Goal: Information Seeking & Learning: Learn about a topic

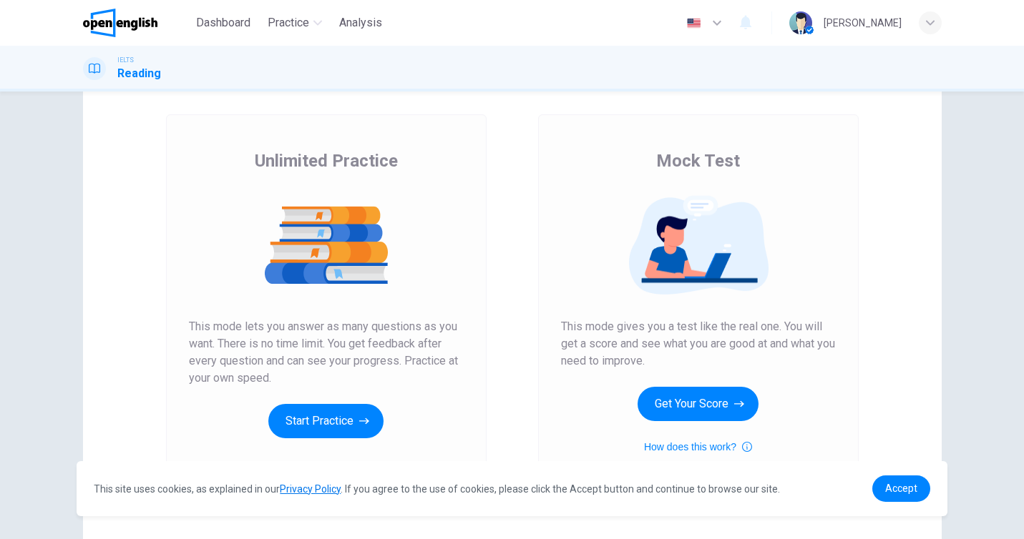
scroll to position [64, 0]
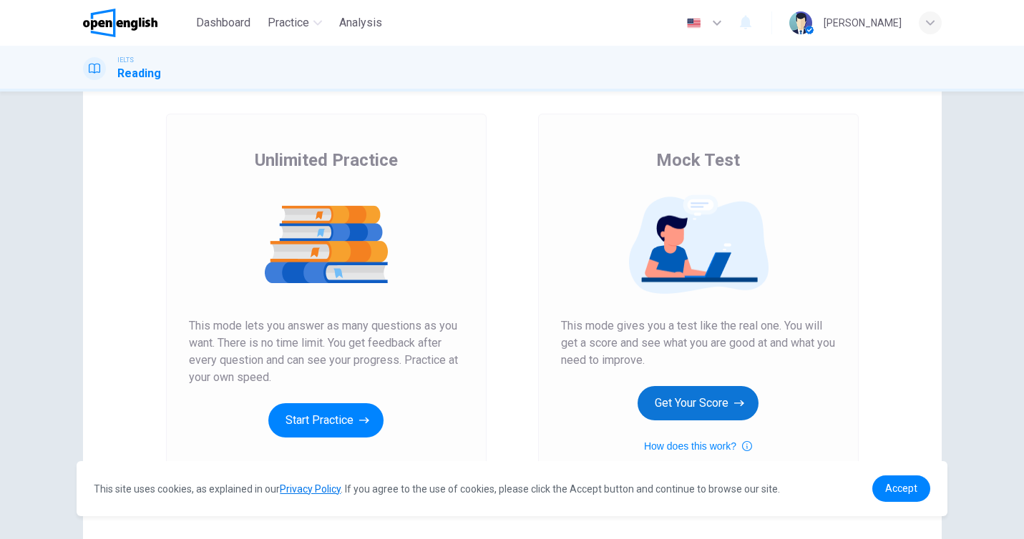
click at [710, 393] on button "Get Your Score" at bounding box center [697, 403] width 121 height 34
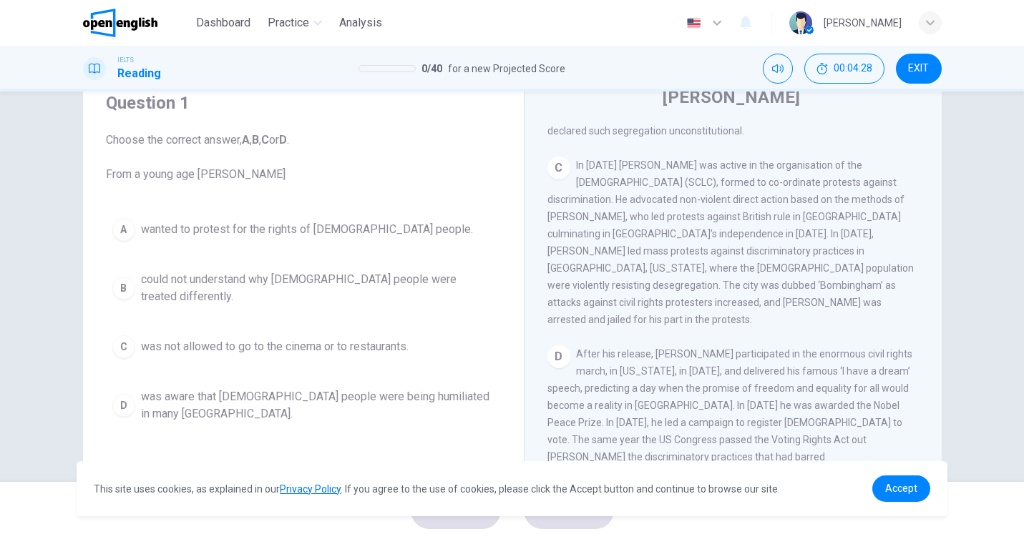
scroll to position [58, 0]
click at [123, 284] on div "B" at bounding box center [123, 287] width 23 height 23
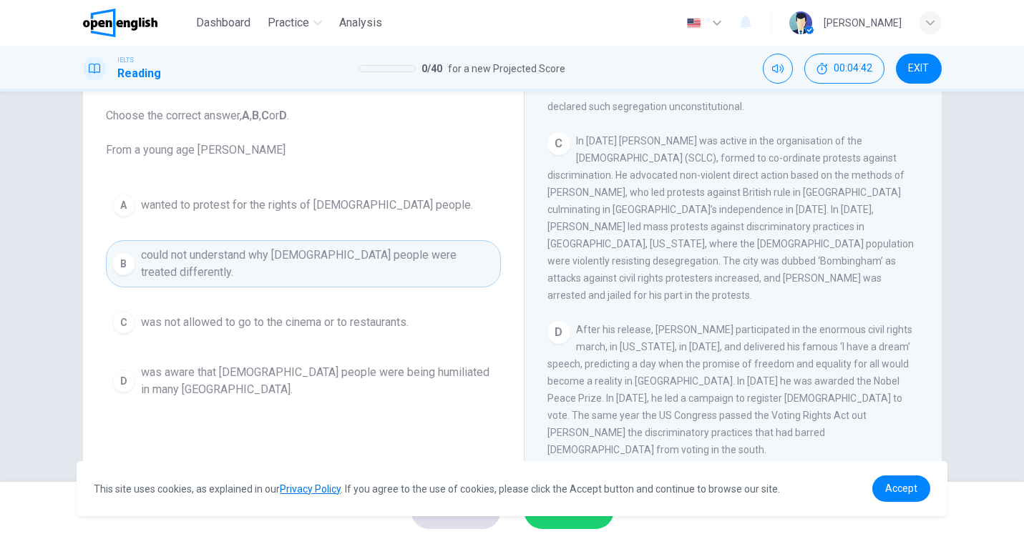
scroll to position [87, 0]
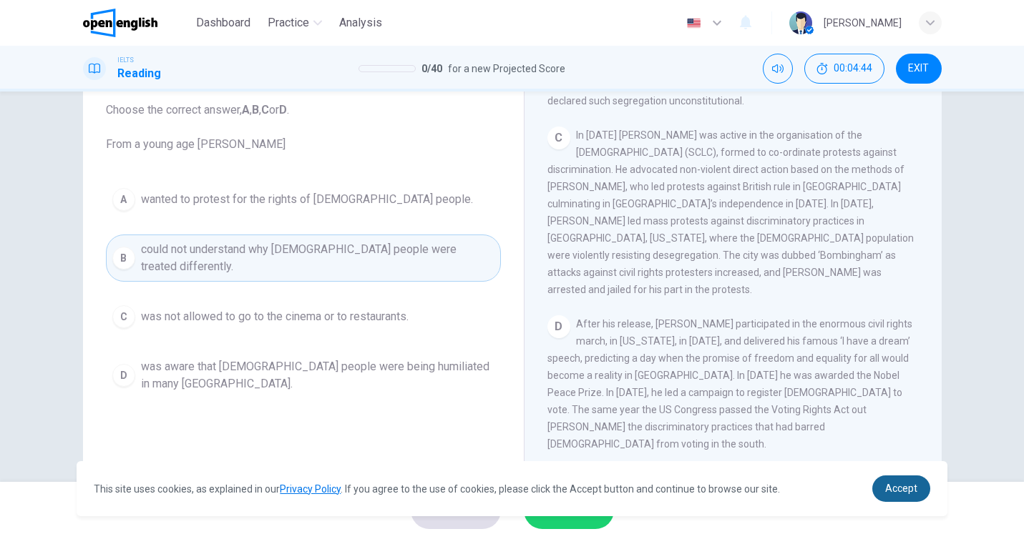
click at [886, 495] on link "Accept" at bounding box center [901, 489] width 58 height 26
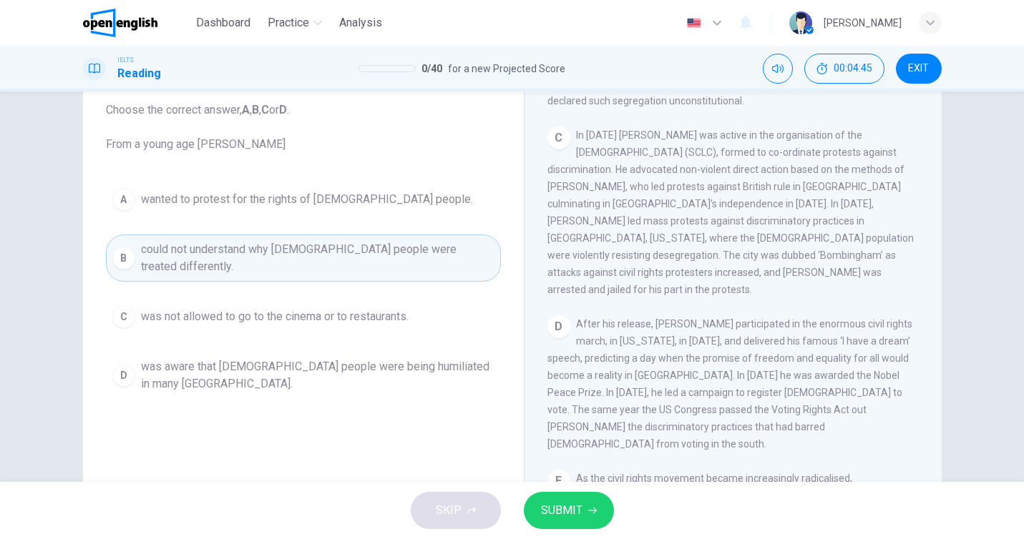
click at [562, 521] on button "SUBMIT" at bounding box center [569, 510] width 90 height 37
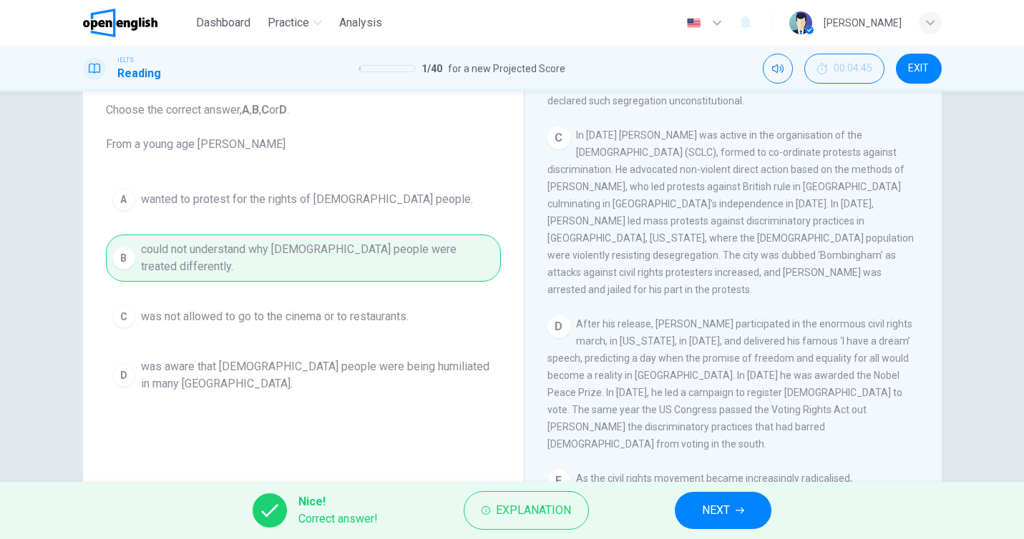
click at [734, 522] on button "NEXT" at bounding box center [723, 510] width 97 height 37
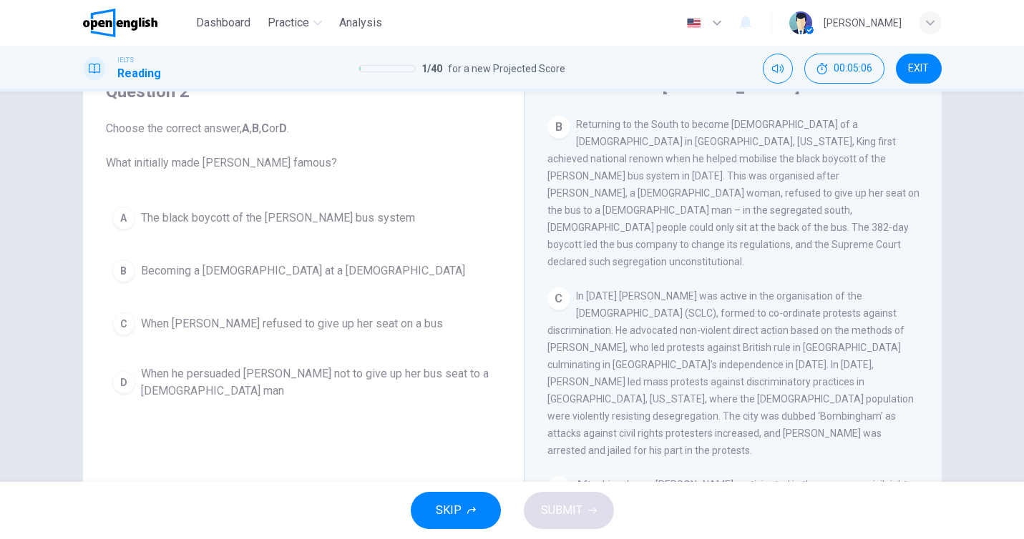
scroll to position [541, 0]
click at [118, 220] on div "A" at bounding box center [123, 218] width 23 height 23
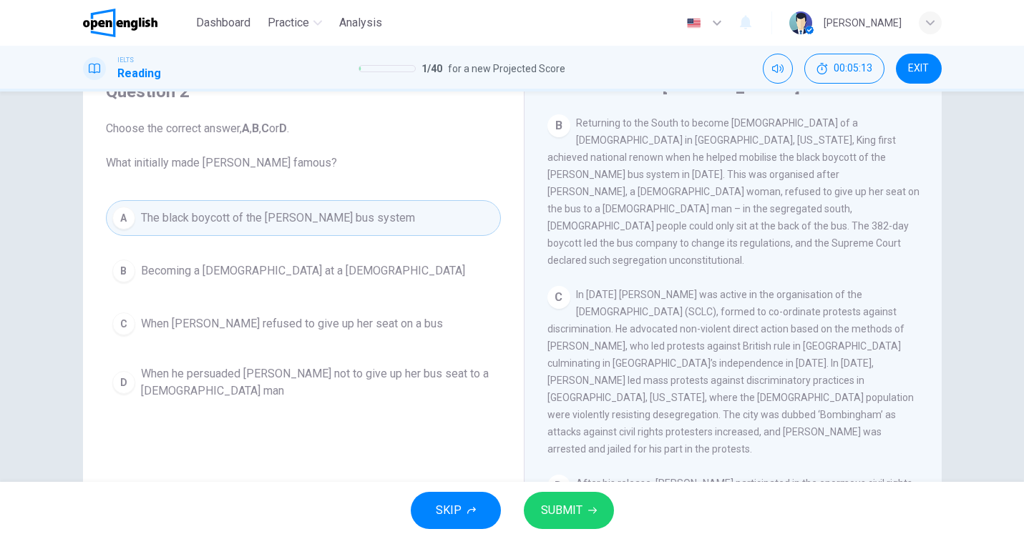
click at [553, 516] on span "SUBMIT" at bounding box center [561, 511] width 41 height 20
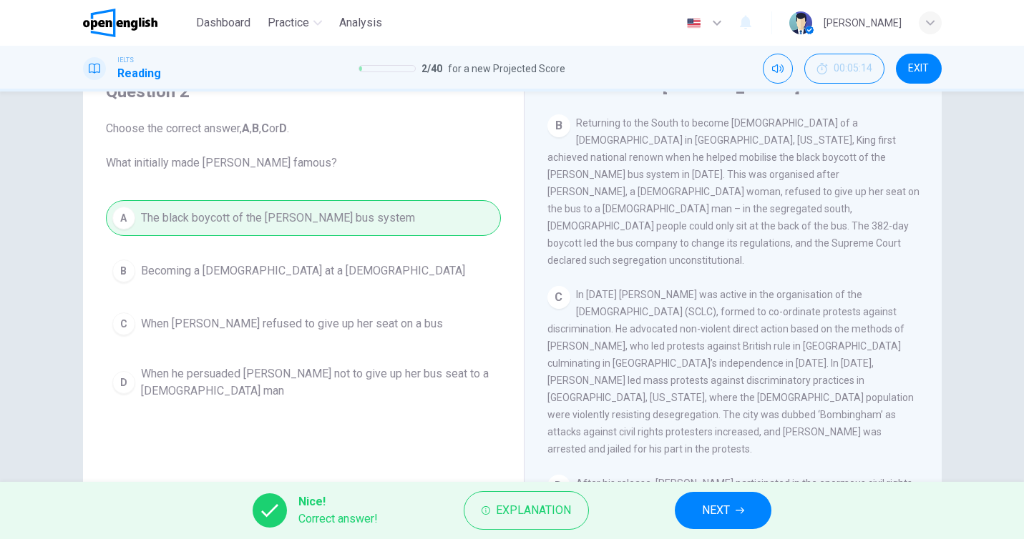
click at [745, 504] on button "NEXT" at bounding box center [723, 510] width 97 height 37
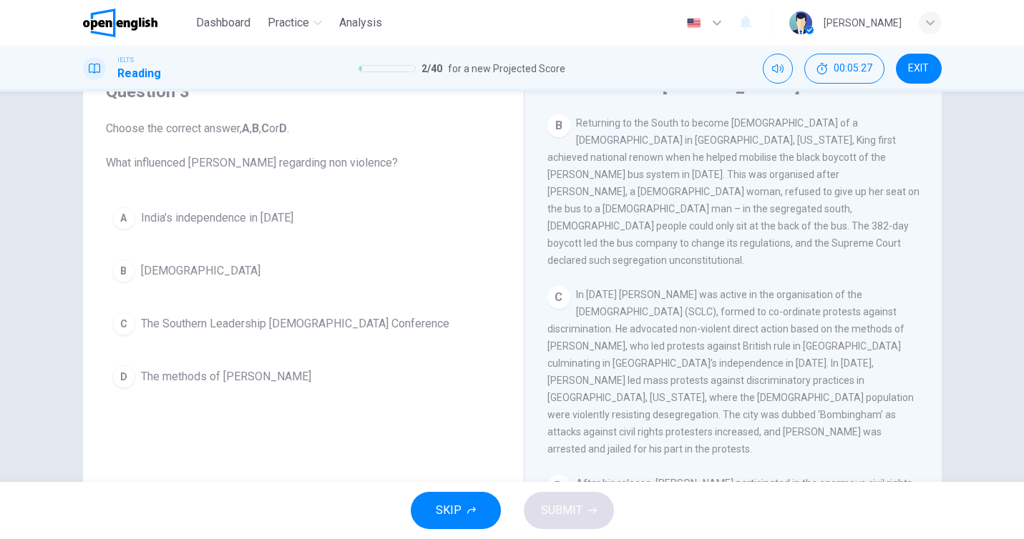
click at [249, 377] on span "The methods of [PERSON_NAME]" at bounding box center [226, 376] width 170 height 17
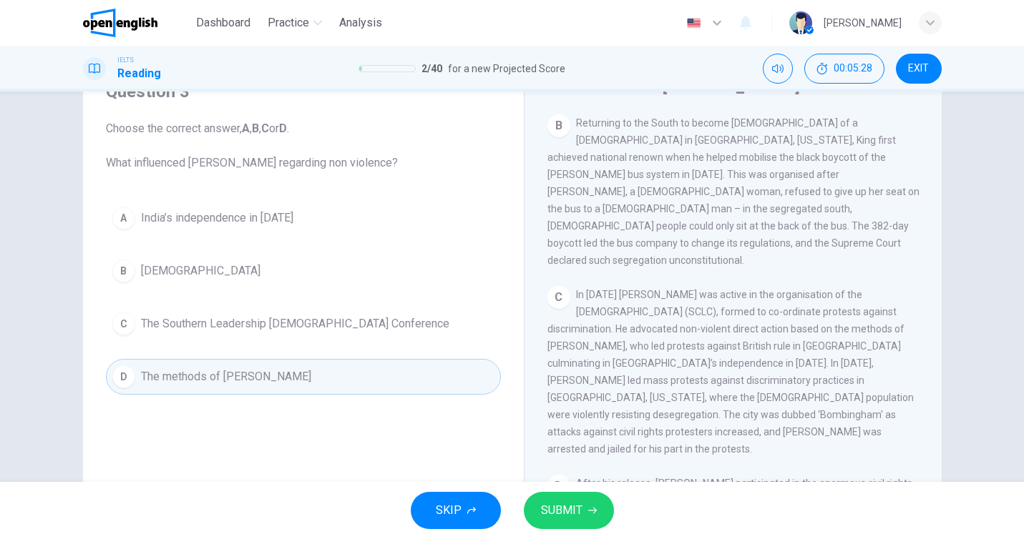
click at [560, 509] on span "SUBMIT" at bounding box center [561, 511] width 41 height 20
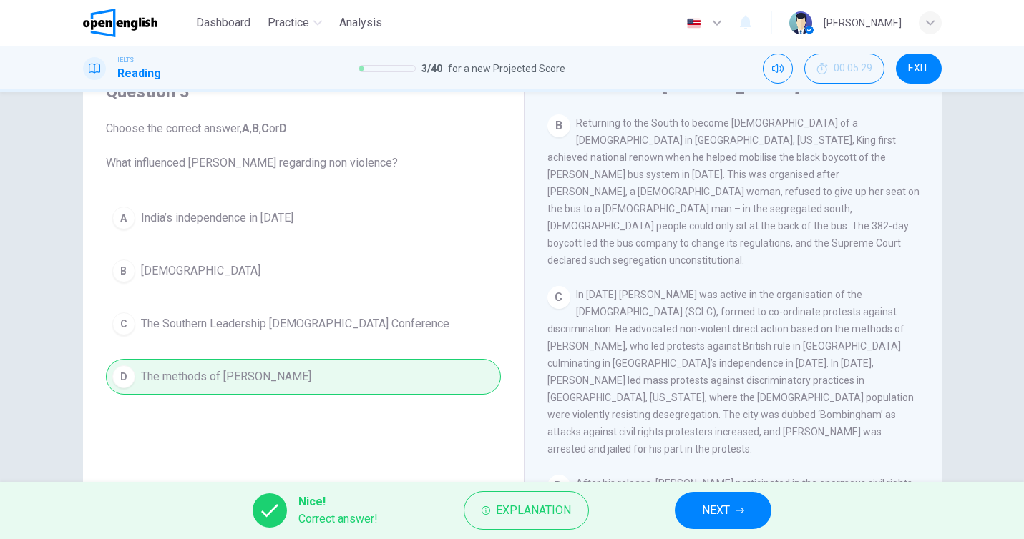
click at [712, 516] on span "NEXT" at bounding box center [716, 511] width 28 height 20
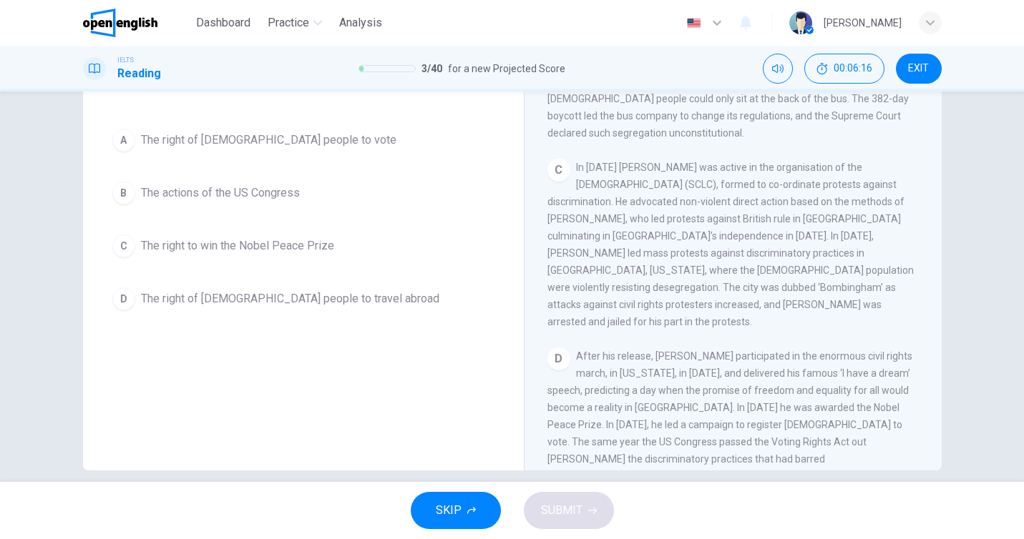
scroll to position [153, 0]
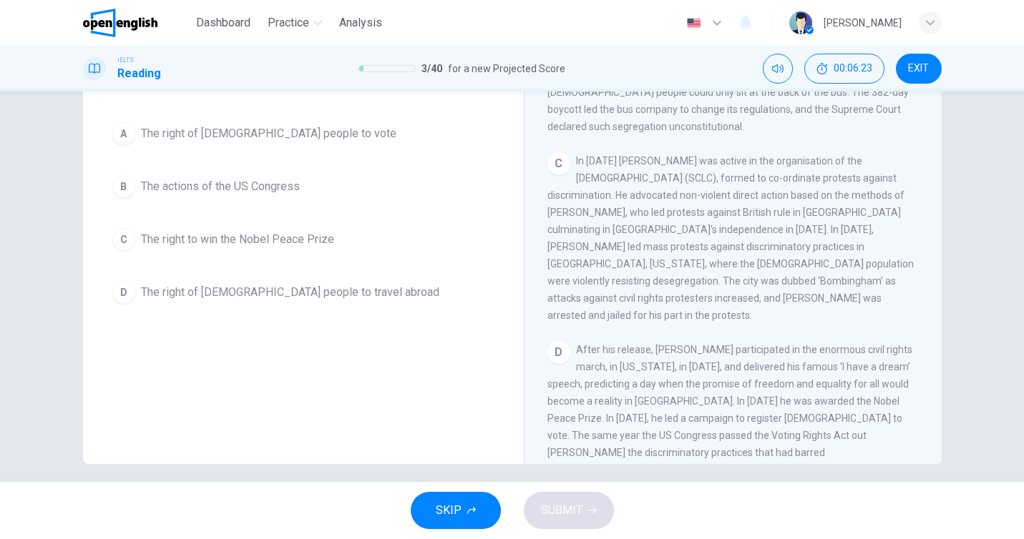
click at [115, 139] on div "A" at bounding box center [123, 133] width 23 height 23
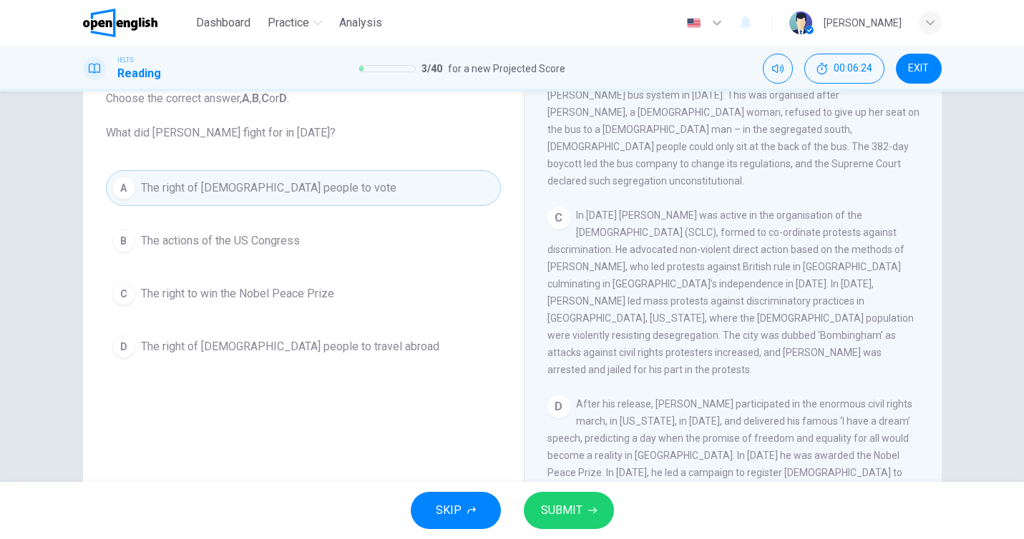
scroll to position [98, 0]
click at [585, 511] on button "SUBMIT" at bounding box center [569, 510] width 90 height 37
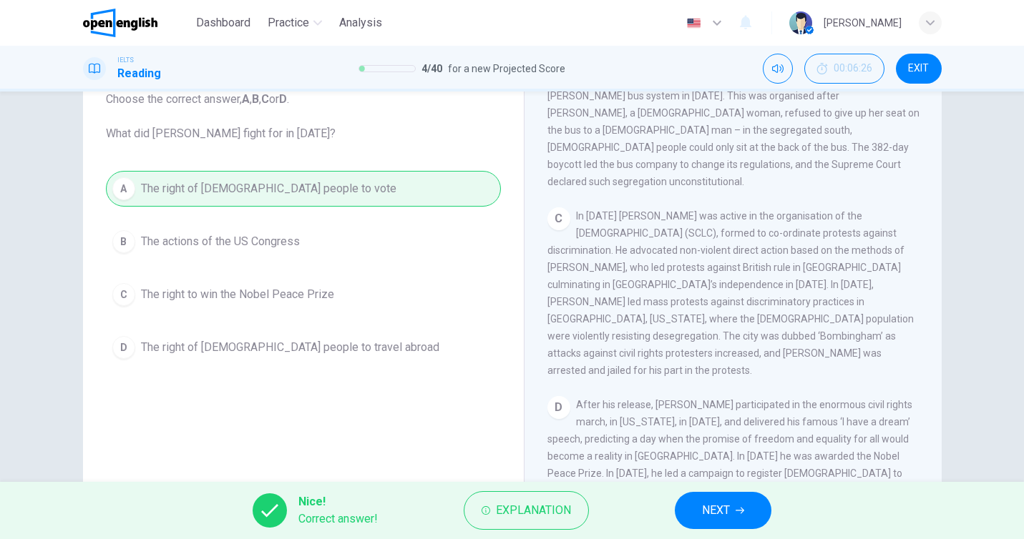
click at [731, 509] on button "NEXT" at bounding box center [723, 510] width 97 height 37
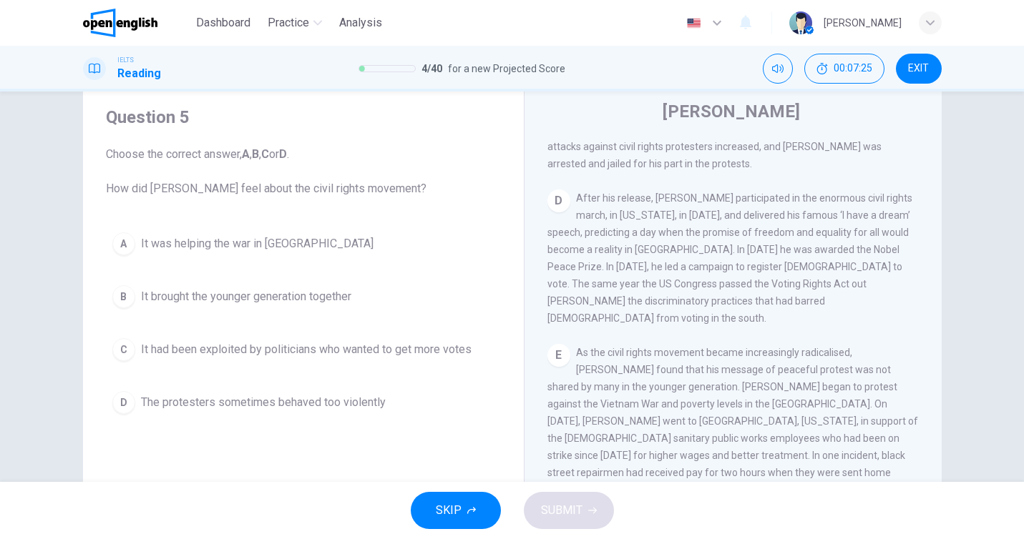
scroll to position [39, 0]
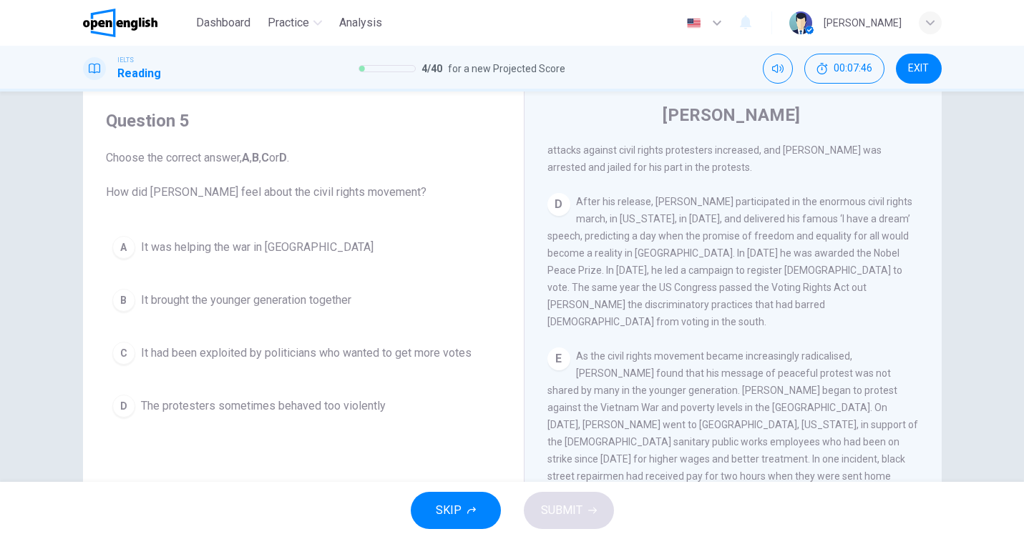
click at [131, 305] on div "B" at bounding box center [123, 300] width 23 height 23
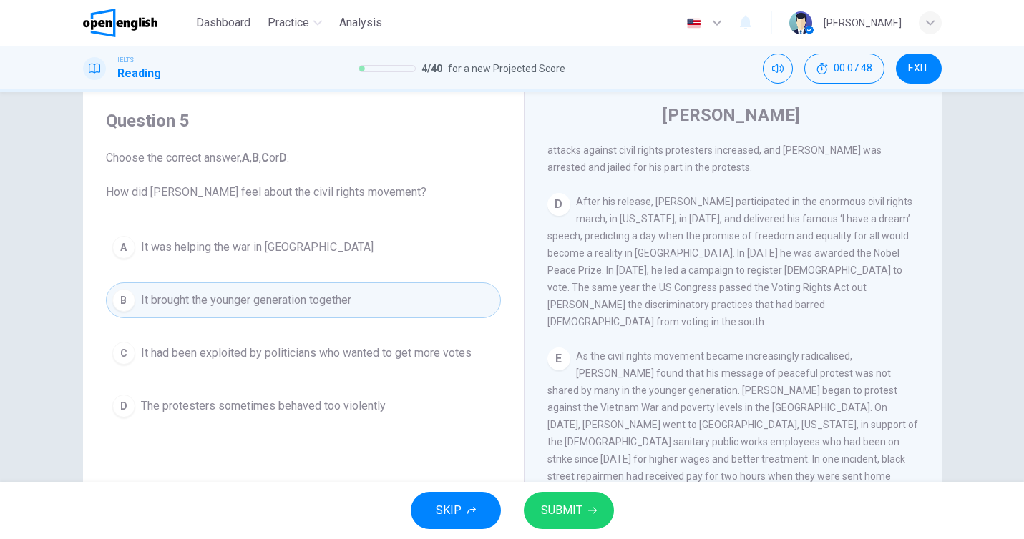
click at [577, 512] on span "SUBMIT" at bounding box center [561, 511] width 41 height 20
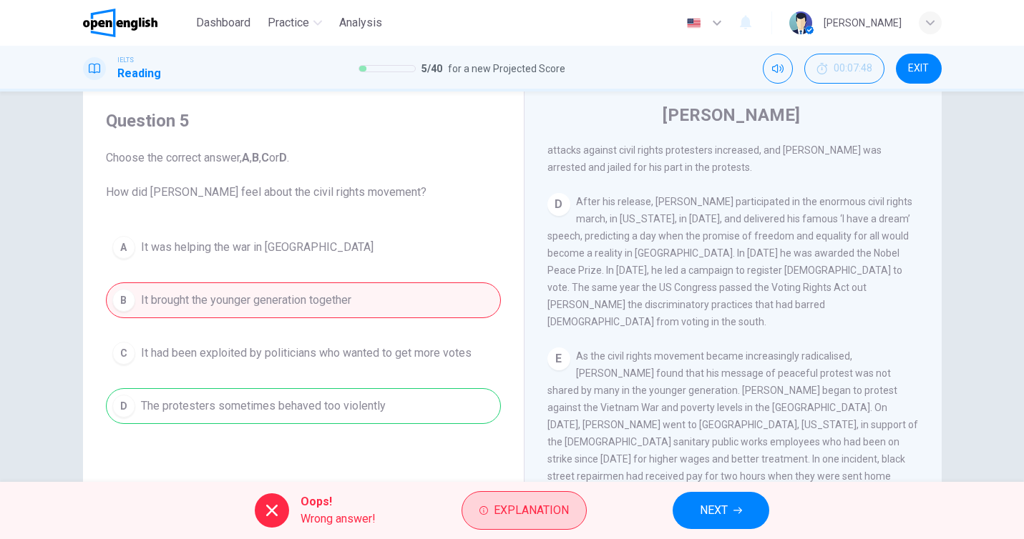
click at [491, 508] on button "Explanation" at bounding box center [523, 510] width 125 height 39
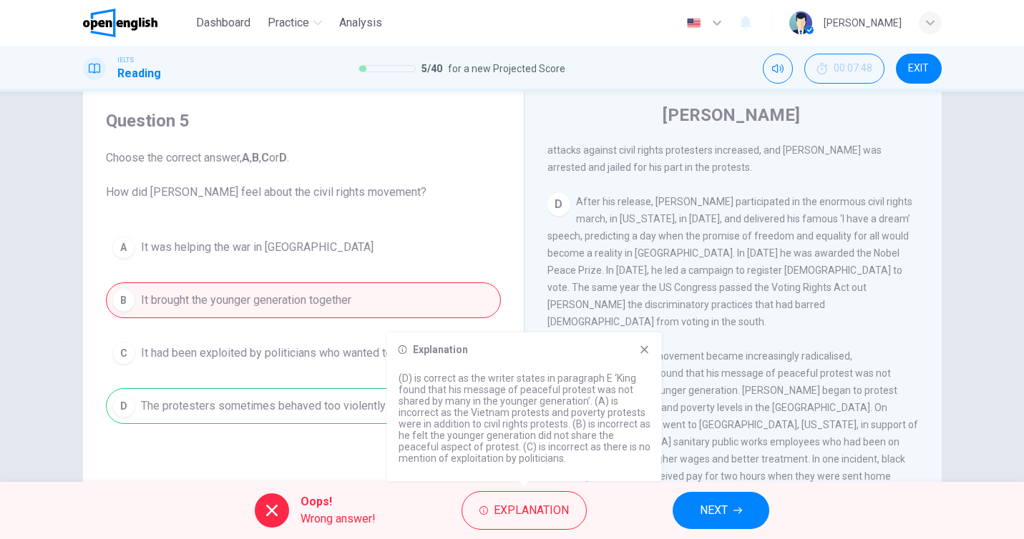
click at [718, 519] on span "NEXT" at bounding box center [714, 511] width 28 height 20
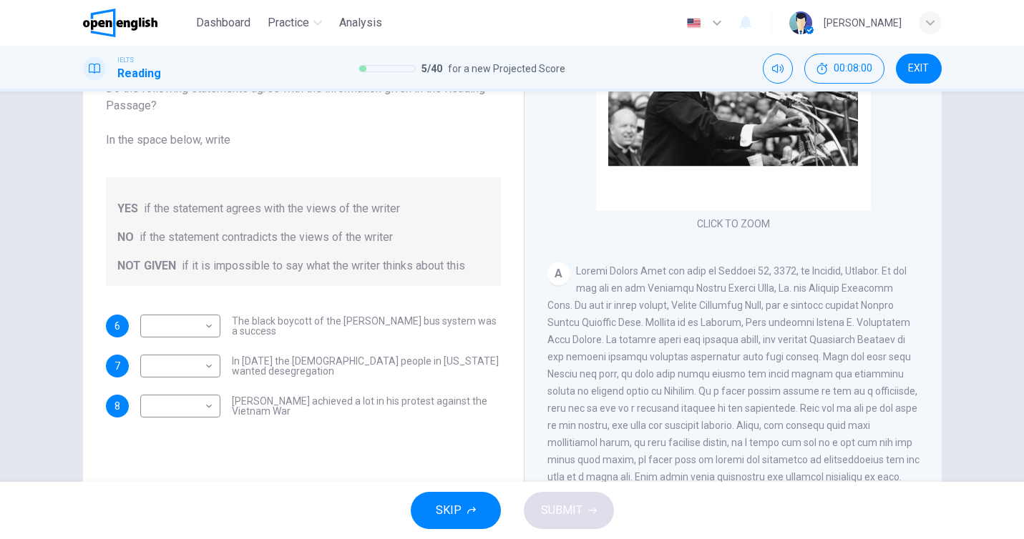
scroll to position [112, 0]
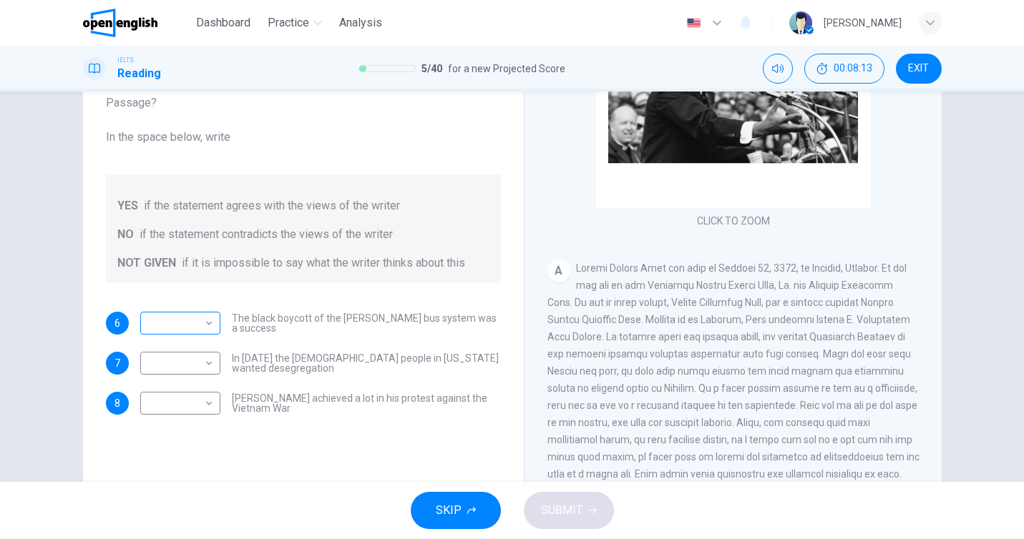
click at [187, 333] on body "This site uses cookies, as explained in our Privacy Policy . If you agree to th…" at bounding box center [512, 269] width 1024 height 539
click at [182, 347] on li "YES" at bounding box center [180, 346] width 80 height 23
type input "***"
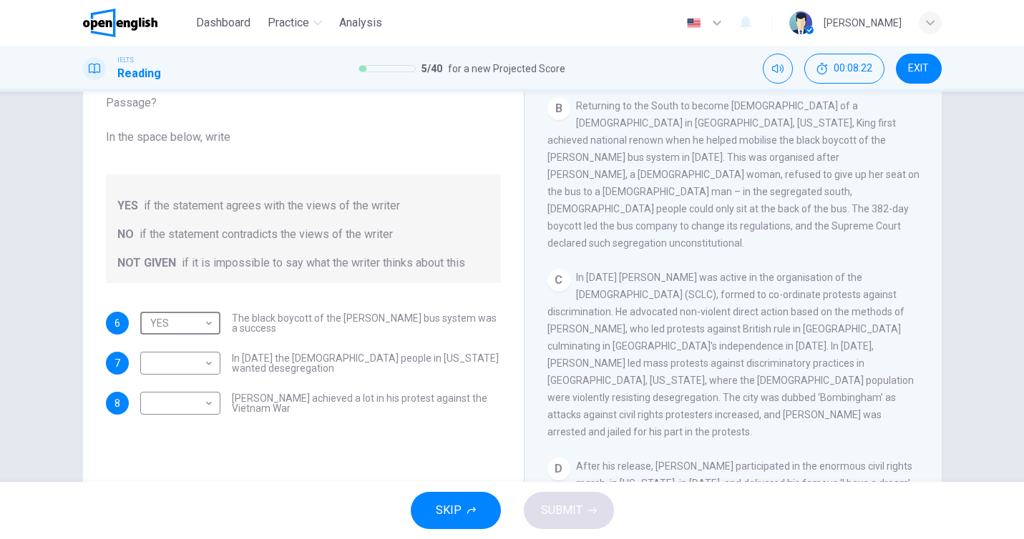
scroll to position [517, 0]
click at [162, 355] on body "This site uses cookies, as explained in our Privacy Policy . If you agree to th…" at bounding box center [512, 269] width 1024 height 539
click at [167, 406] on li "NO" at bounding box center [180, 409] width 80 height 23
type input "**"
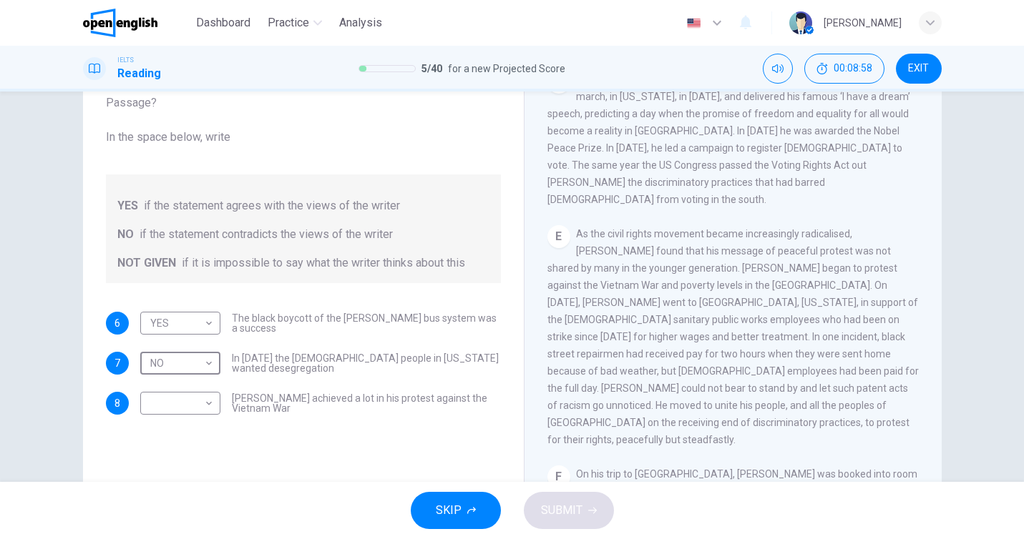
scroll to position [894, 0]
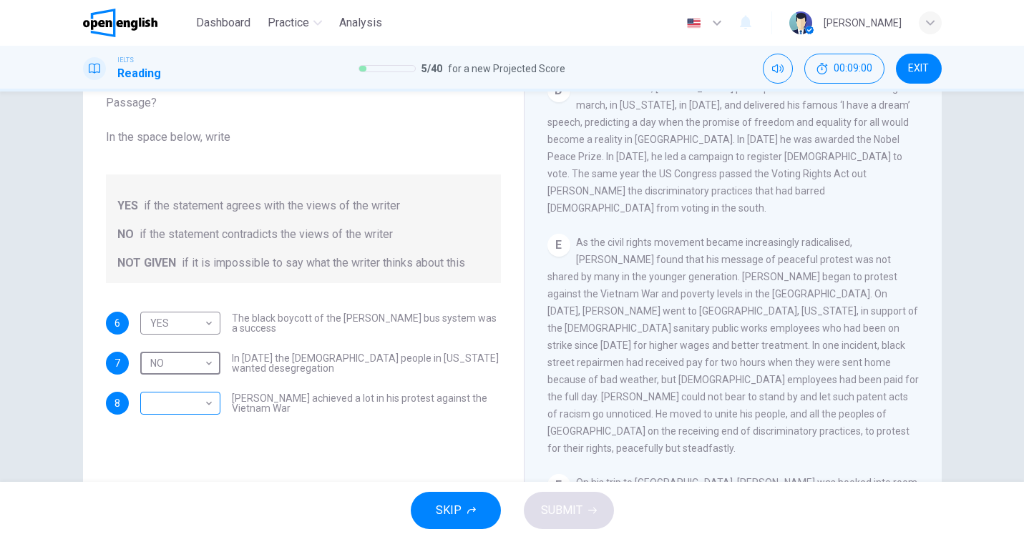
click at [161, 402] on body "This site uses cookies, as explained in our Privacy Policy . If you agree to th…" at bounding box center [512, 269] width 1024 height 539
click at [190, 474] on li "NOT GIVEN" at bounding box center [180, 472] width 80 height 23
type input "*********"
click at [582, 514] on button "SUBMIT" at bounding box center [569, 510] width 90 height 37
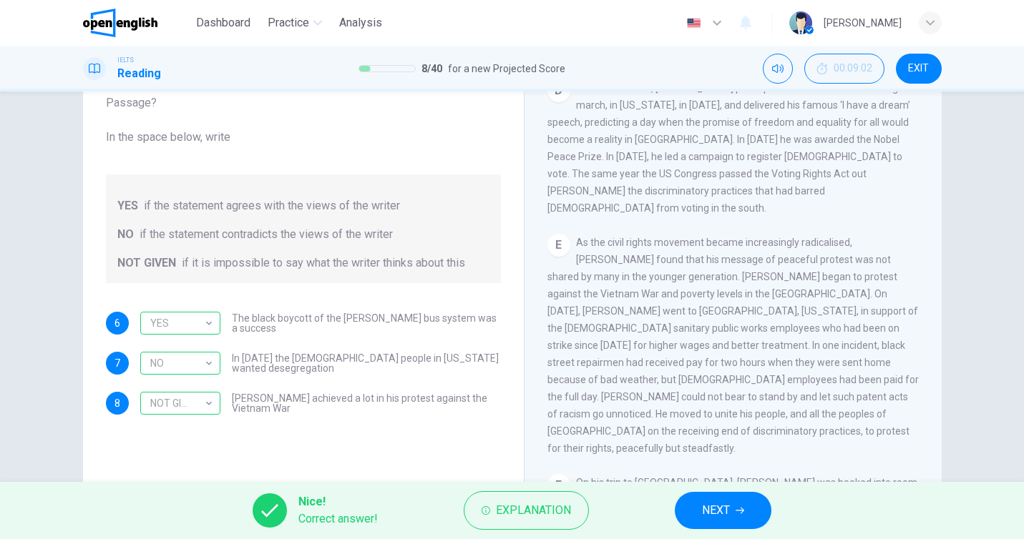
click at [715, 514] on span "NEXT" at bounding box center [716, 511] width 28 height 20
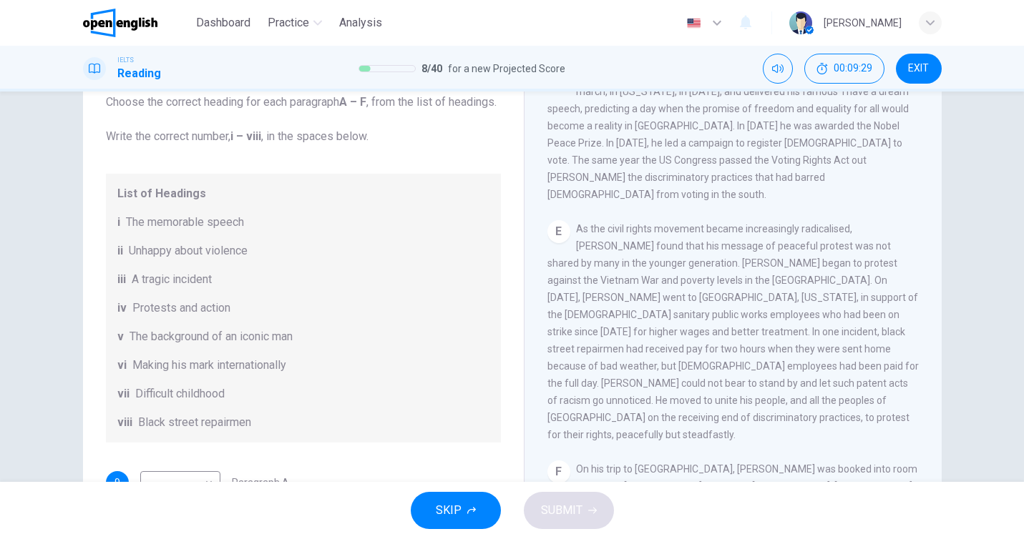
scroll to position [107, 0]
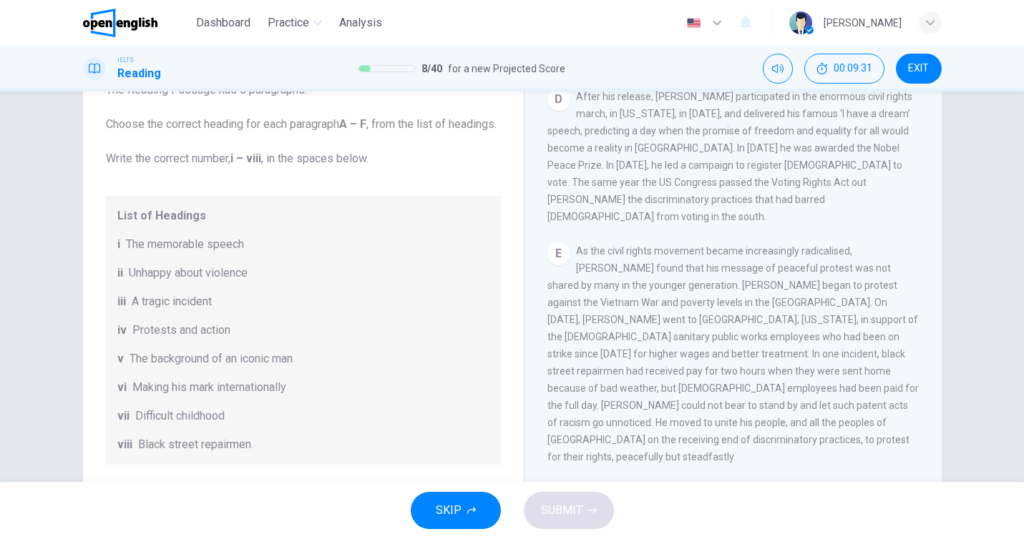
click at [197, 272] on div "List of Headings i The memorable speech ii Unhappy about violence iii A tragic …" at bounding box center [303, 330] width 395 height 269
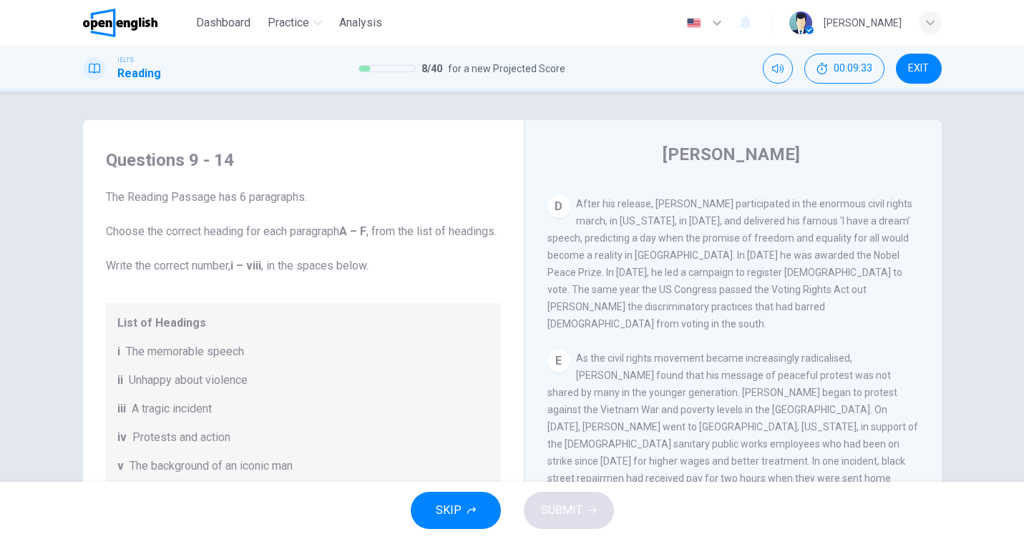
scroll to position [164, 0]
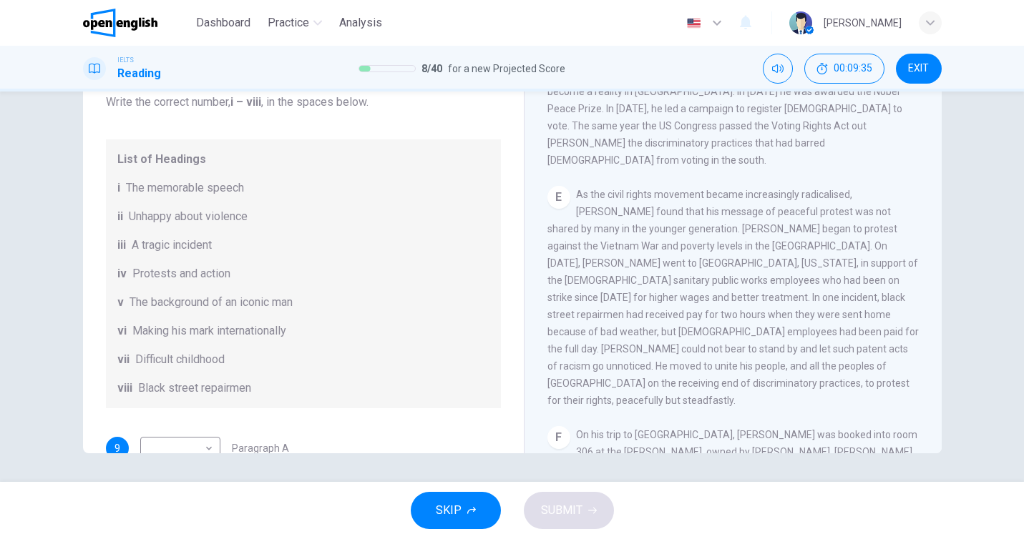
click at [186, 397] on span "Black street repairmen" at bounding box center [194, 388] width 113 height 17
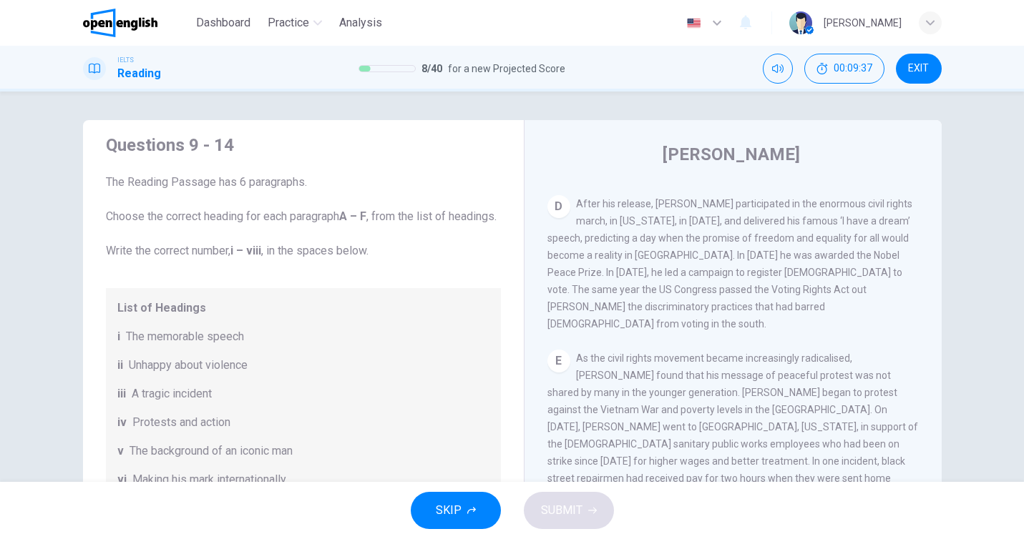
scroll to position [16, 0]
click at [152, 316] on span "List of Headings" at bounding box center [303, 307] width 372 height 17
click at [170, 345] on span "The memorable speech" at bounding box center [185, 336] width 118 height 17
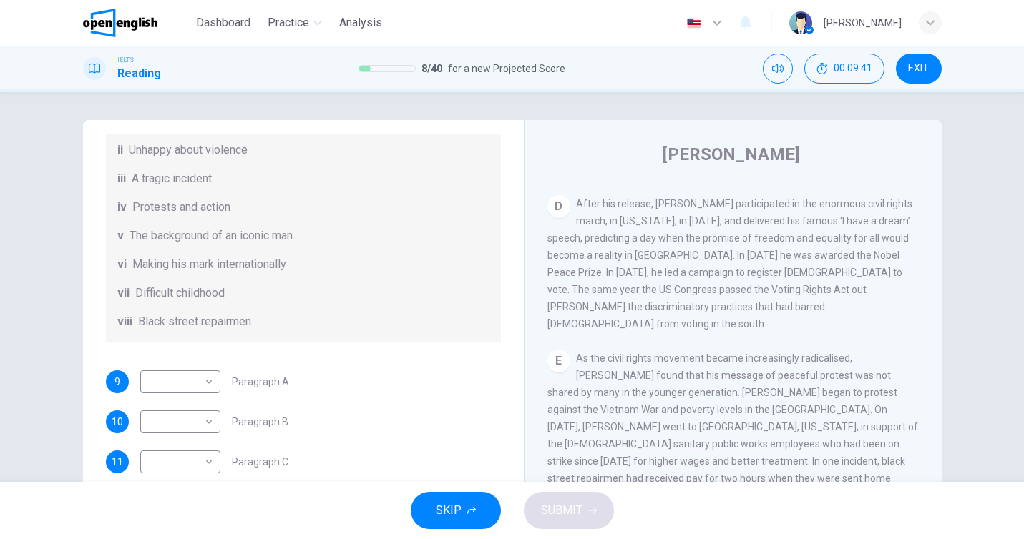
scroll to position [252, 0]
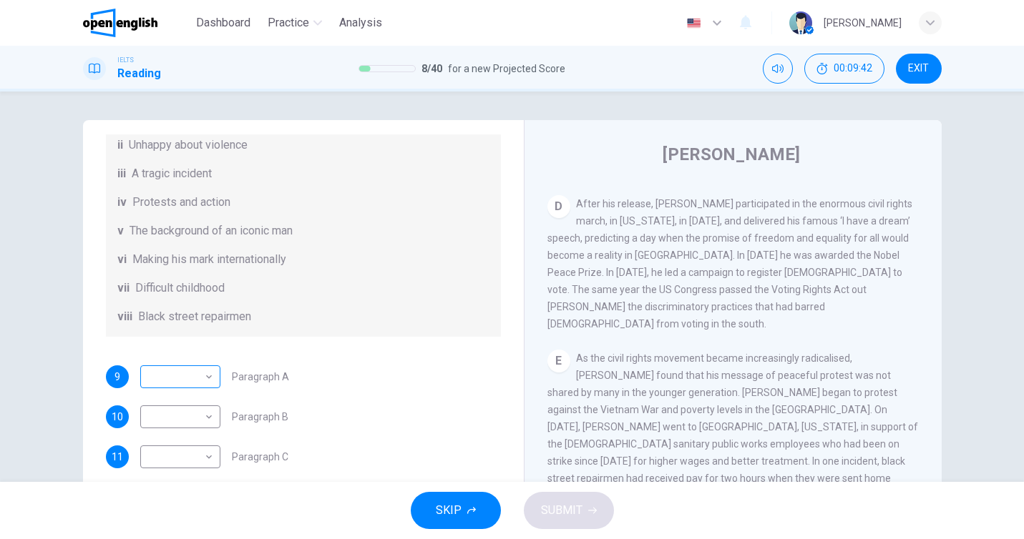
click at [179, 373] on body "This site uses cookies, as explained in our Privacy Policy . If you agree to th…" at bounding box center [512, 269] width 1024 height 539
click at [365, 380] on div at bounding box center [512, 269] width 1024 height 539
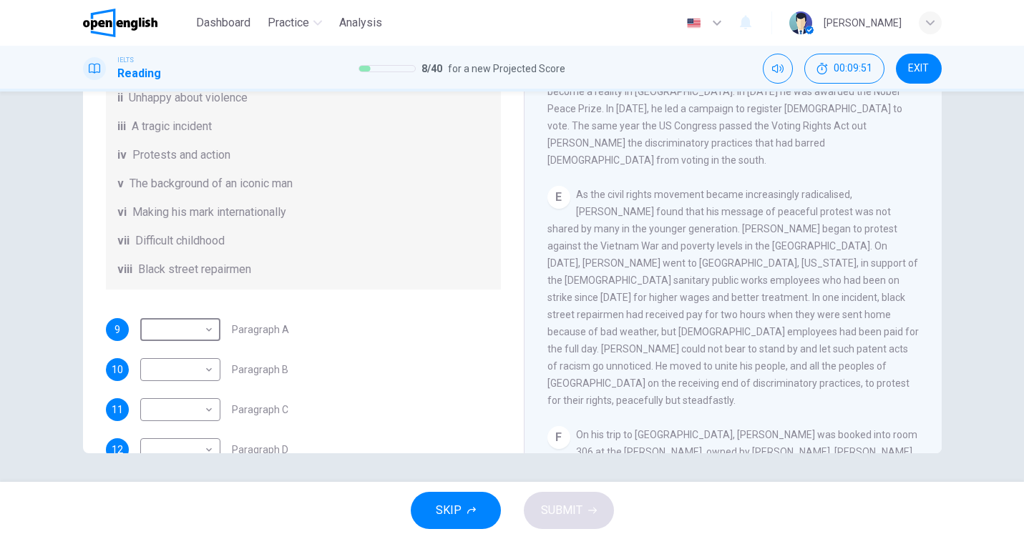
scroll to position [121, 0]
click at [190, 345] on body "This site uses cookies, as explained in our Privacy Policy . If you agree to th…" at bounding box center [512, 269] width 1024 height 539
click at [310, 338] on div at bounding box center [512, 269] width 1024 height 539
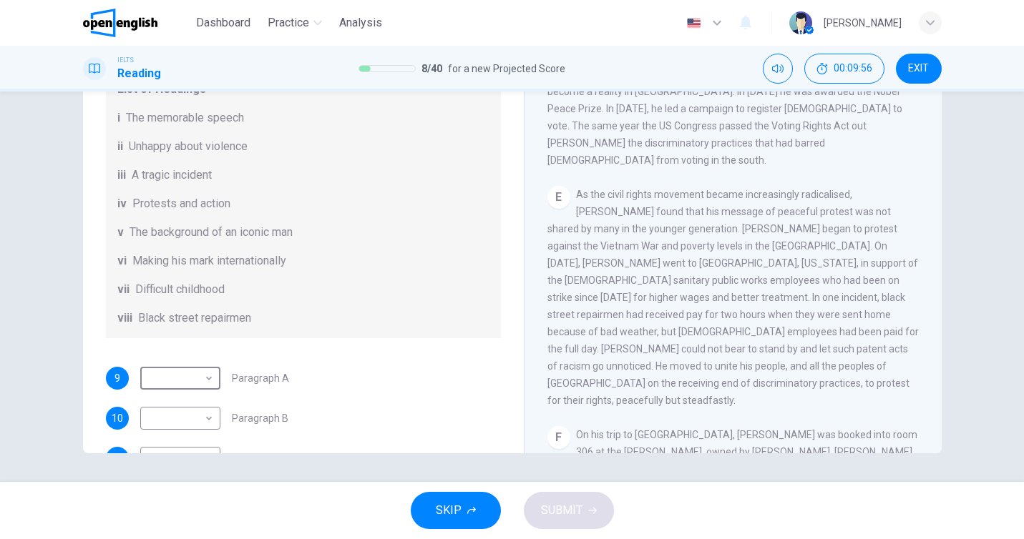
scroll to position [72, 0]
click at [195, 391] on body "This site uses cookies, as explained in our Privacy Policy . If you agree to th…" at bounding box center [512, 269] width 1024 height 539
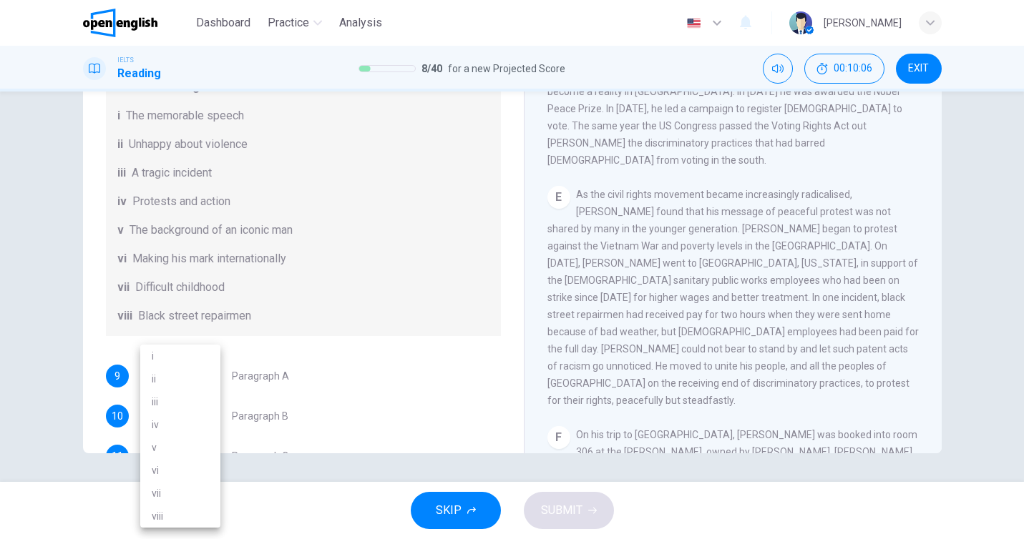
click at [177, 491] on li "vii" at bounding box center [180, 493] width 80 height 23
type input "***"
click at [340, 373] on div "Questions 9 - 14 The Reading Passage has 6 paragraphs. Choose the correct headi…" at bounding box center [303, 250] width 418 height 704
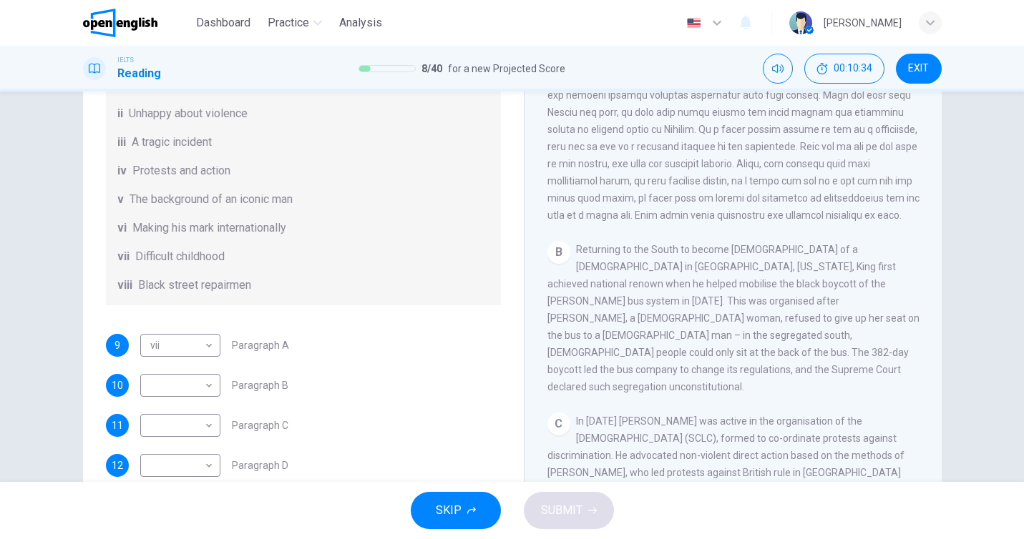
scroll to position [130, 0]
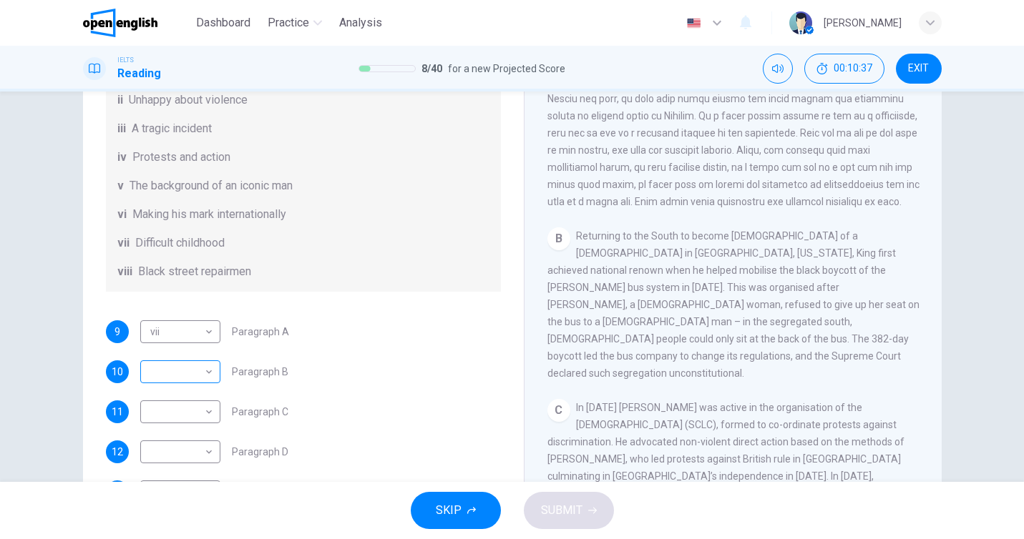
click at [202, 401] on body "This site uses cookies, as explained in our Privacy Policy . If you agree to th…" at bounding box center [512, 269] width 1024 height 539
click at [182, 427] on li "iv" at bounding box center [180, 424] width 80 height 23
type input "**"
click at [195, 436] on body "This site uses cookies, as explained in our Privacy Policy . If you agree to th…" at bounding box center [512, 269] width 1024 height 539
click at [189, 472] on li "vi" at bounding box center [180, 470] width 80 height 23
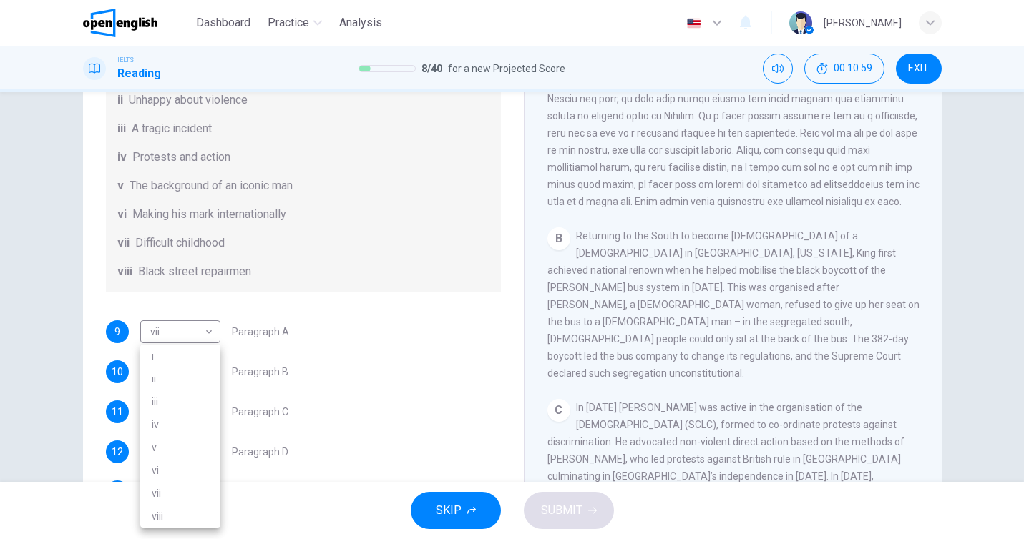
type input "**"
click at [402, 446] on div "9 vii *** ​ Paragraph A 10 iv ** ​ Paragraph B 11 vi ** ​ Paragraph C 12 ​ ​ Pa…" at bounding box center [303, 431] width 395 height 223
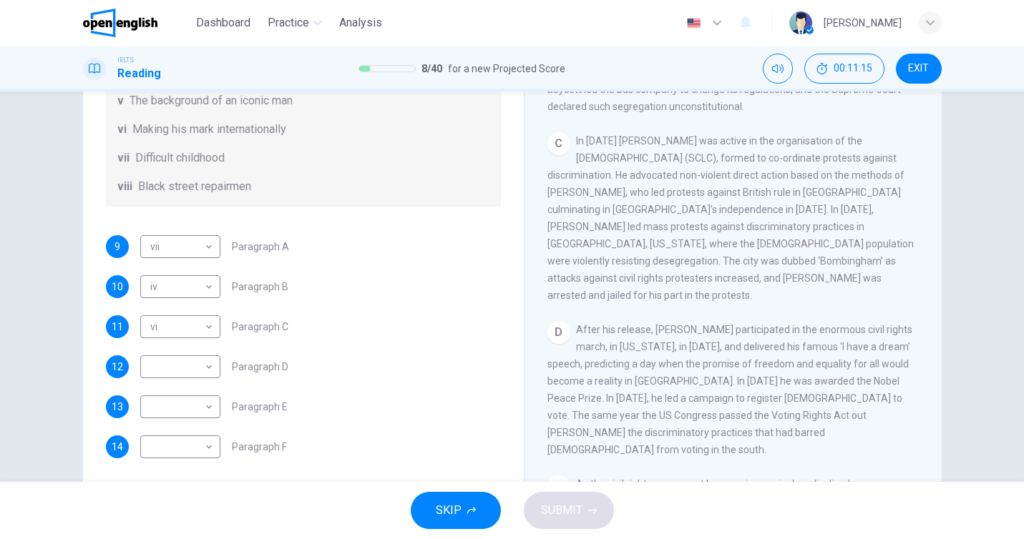
scroll to position [252, 0]
click at [201, 370] on body "This site uses cookies, as explained in our Privacy Policy . If you agree to th…" at bounding box center [512, 269] width 1024 height 539
click at [175, 359] on li "i" at bounding box center [180, 356] width 80 height 23
type input "*"
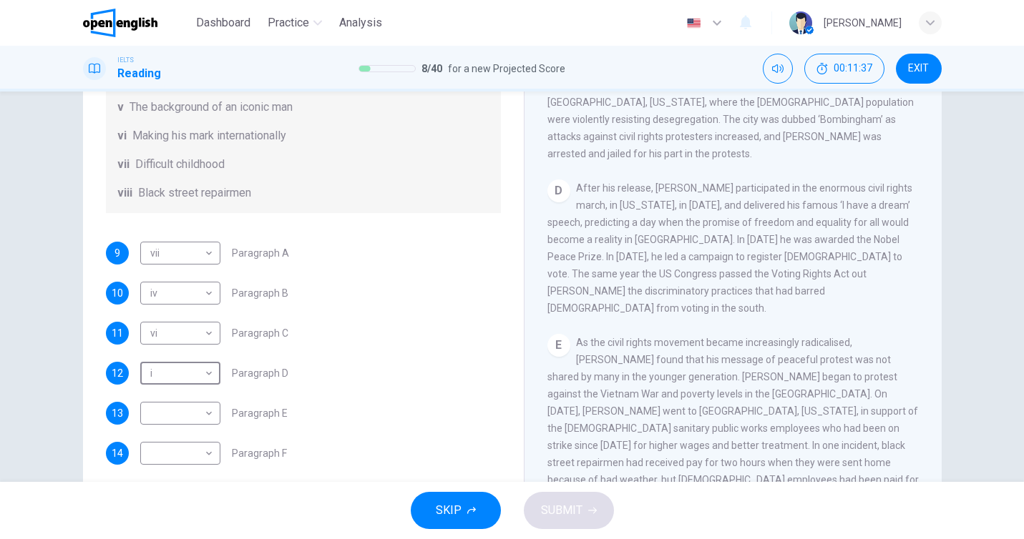
scroll to position [232, 0]
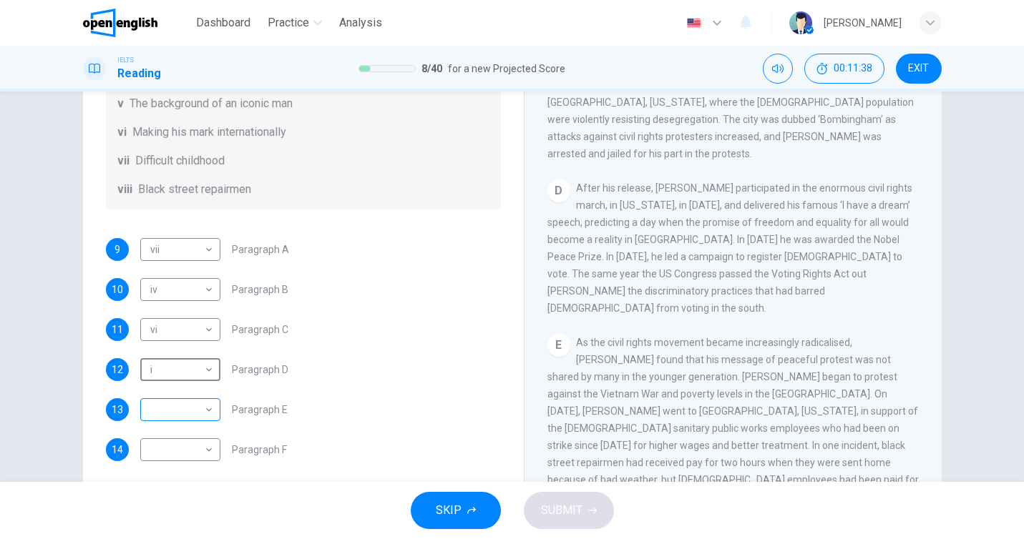
click at [194, 421] on body "This site uses cookies, as explained in our Privacy Policy . If you agree to th…" at bounding box center [512, 269] width 1024 height 539
click at [171, 453] on li "v" at bounding box center [180, 447] width 80 height 23
type input "*"
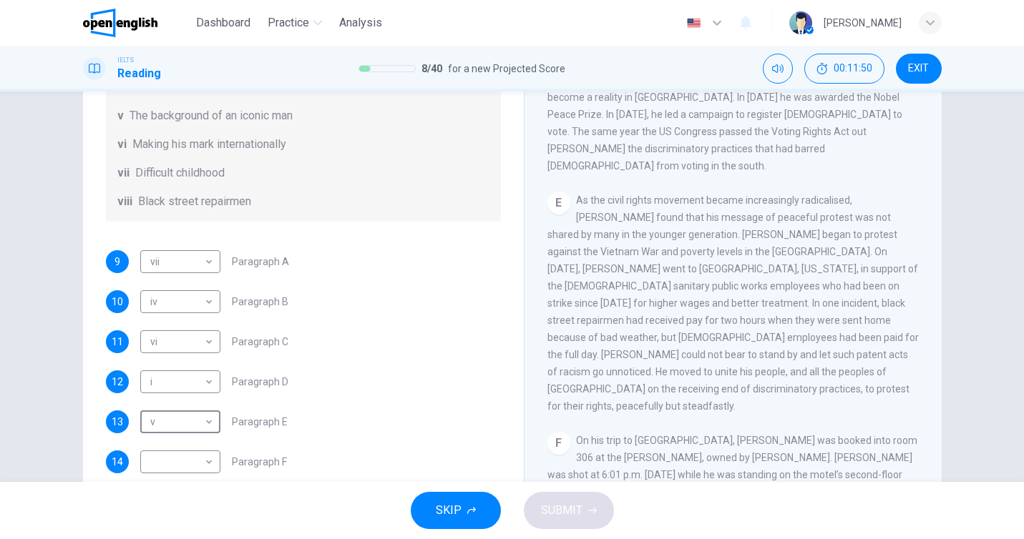
scroll to position [252, 0]
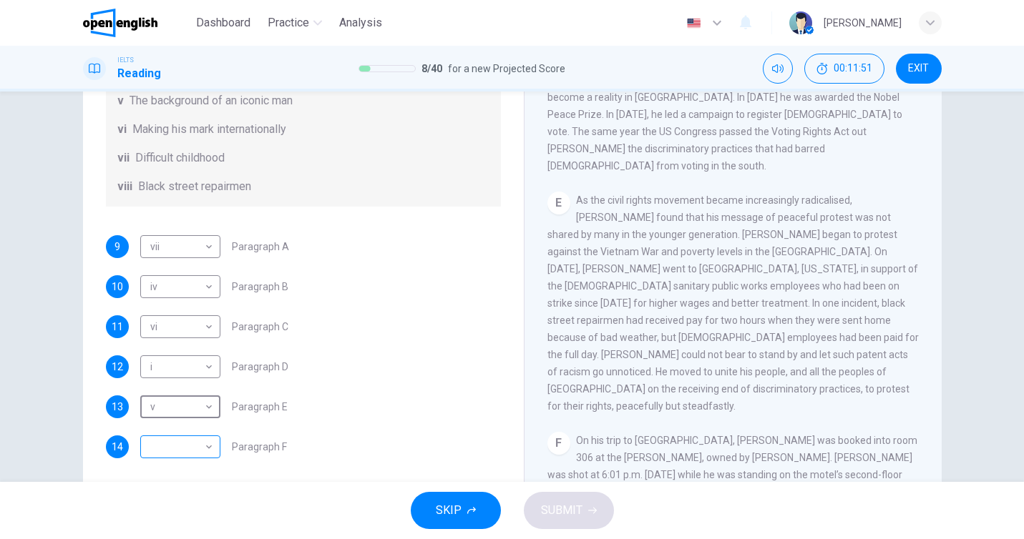
click at [200, 452] on body "This site uses cookies, as explained in our Privacy Policy . If you agree to th…" at bounding box center [512, 269] width 1024 height 539
click at [175, 403] on li "iii" at bounding box center [180, 402] width 80 height 23
type input "***"
click at [553, 516] on span "SUBMIT" at bounding box center [561, 511] width 41 height 20
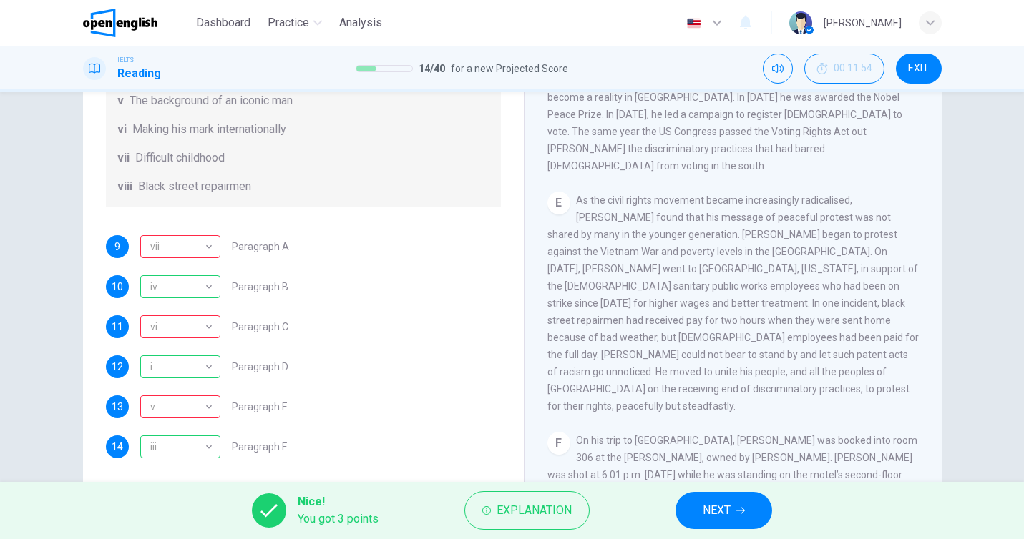
scroll to position [164, 0]
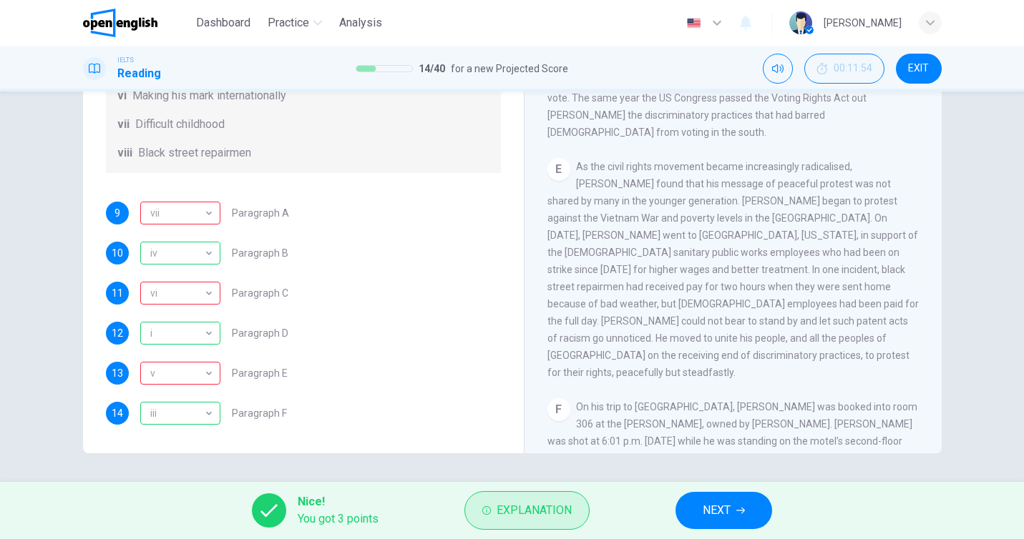
click at [527, 509] on span "Explanation" at bounding box center [533, 511] width 75 height 20
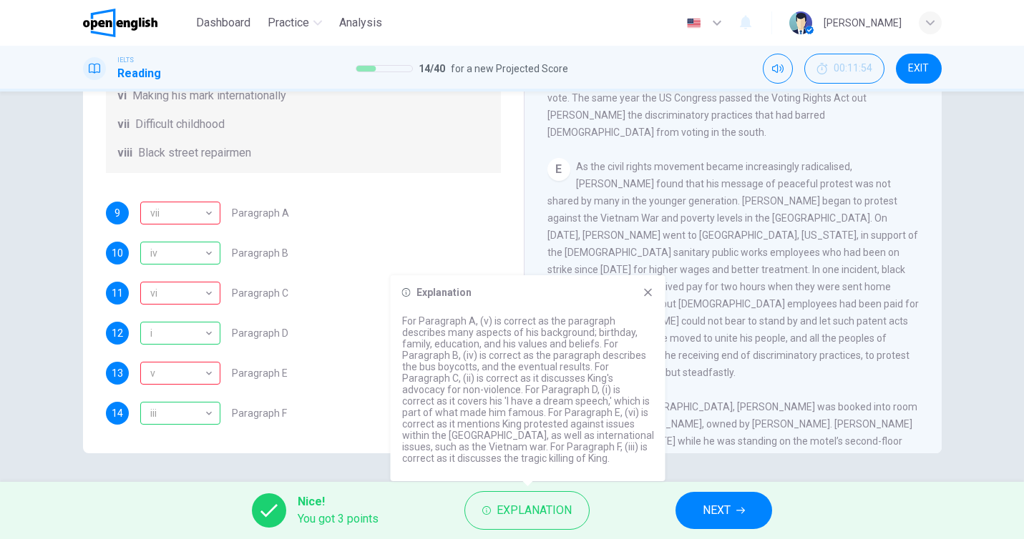
click at [722, 521] on button "NEXT" at bounding box center [723, 510] width 97 height 37
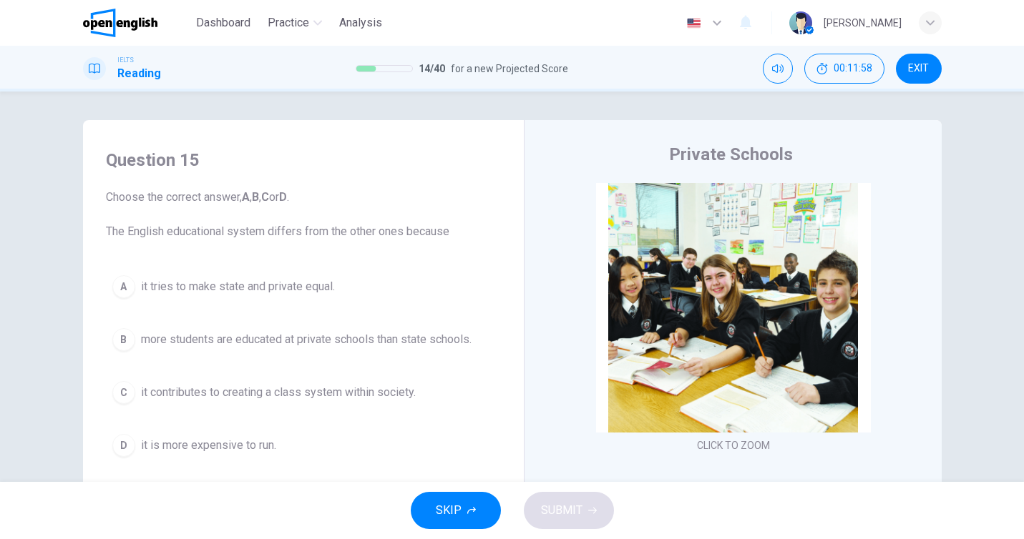
click at [913, 72] on span "EXIT" at bounding box center [918, 68] width 21 height 11
